Goal: Find contact information: Find contact information

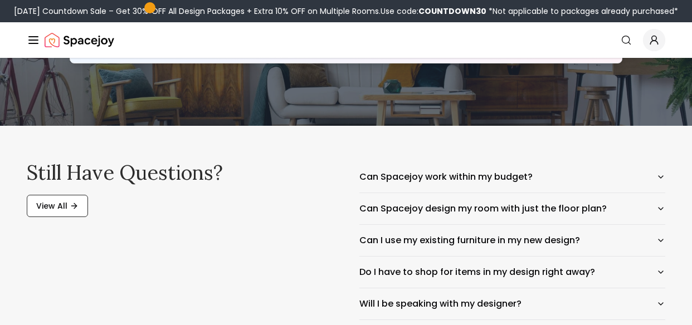
scroll to position [4936, 0]
click at [33, 38] on icon "Global" at bounding box center [33, 39] width 13 height 13
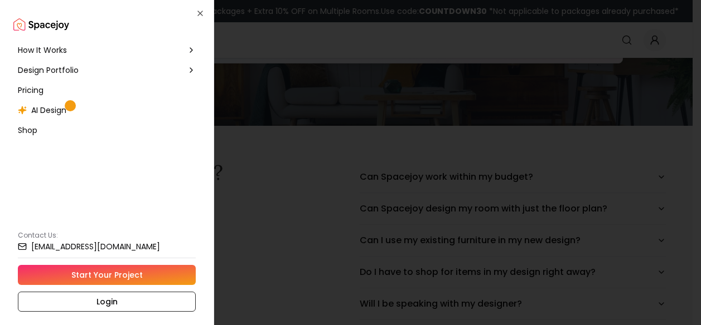
click at [187, 69] on icon at bounding box center [191, 70] width 9 height 9
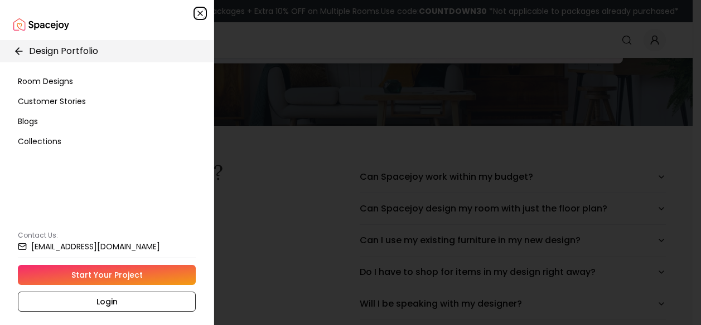
click at [201, 12] on icon "button" at bounding box center [200, 13] width 9 height 9
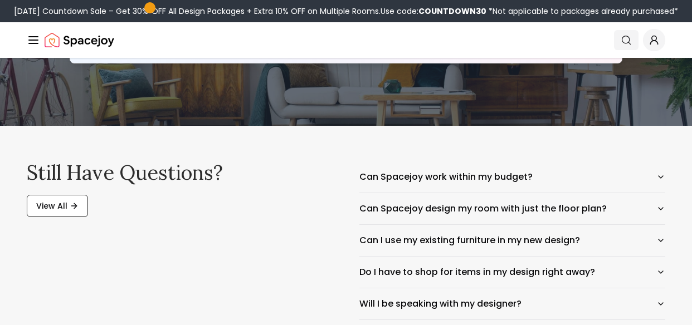
click at [625, 39] on icon "Global" at bounding box center [626, 40] width 11 height 11
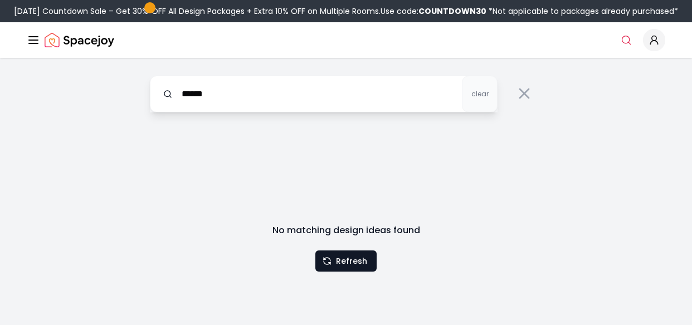
drag, startPoint x: 216, startPoint y: 93, endPoint x: 142, endPoint y: 92, distance: 74.7
click at [142, 92] on div "****** clear" at bounding box center [346, 91] width 428 height 66
drag, startPoint x: 221, startPoint y: 92, endPoint x: 159, endPoint y: 91, distance: 61.9
click at [159, 91] on input "******" at bounding box center [324, 94] width 348 height 37
type input "********"
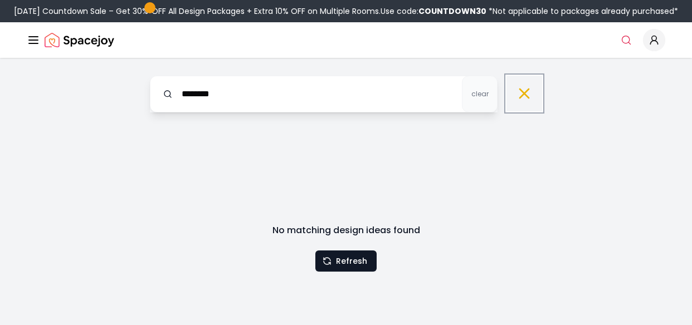
click at [519, 95] on icon at bounding box center [525, 94] width 18 height 18
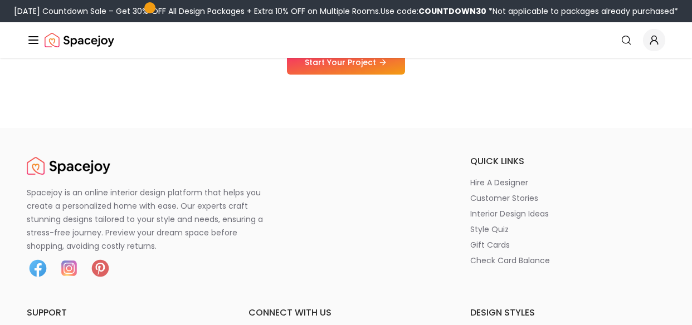
scroll to position [5376, 0]
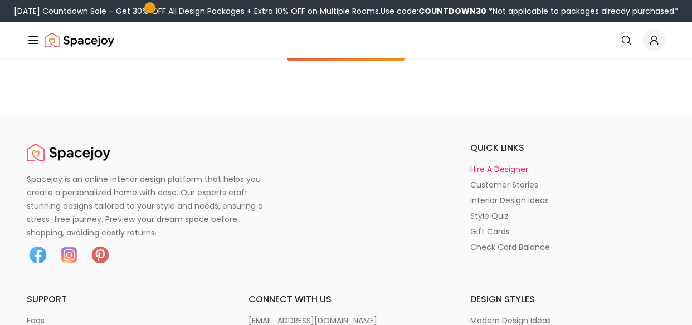
click at [483, 168] on p "hire a designer" at bounding box center [499, 169] width 58 height 11
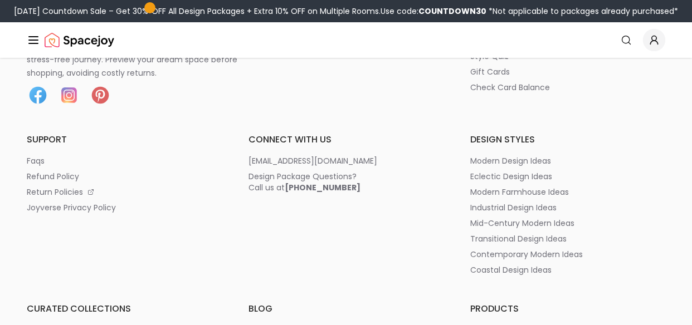
scroll to position [855, 0]
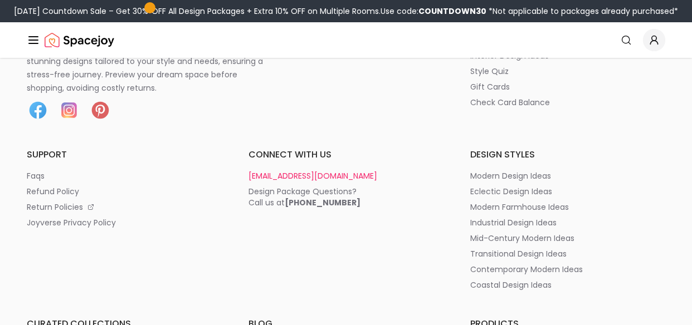
click at [302, 171] on p "[EMAIL_ADDRESS][DOMAIN_NAME]" at bounding box center [313, 176] width 129 height 11
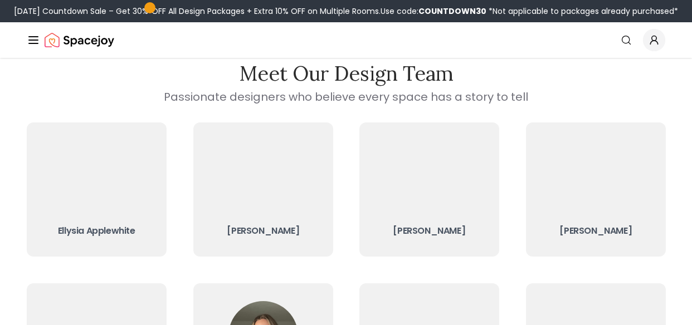
scroll to position [47, 0]
